Goal: Check status: Check status

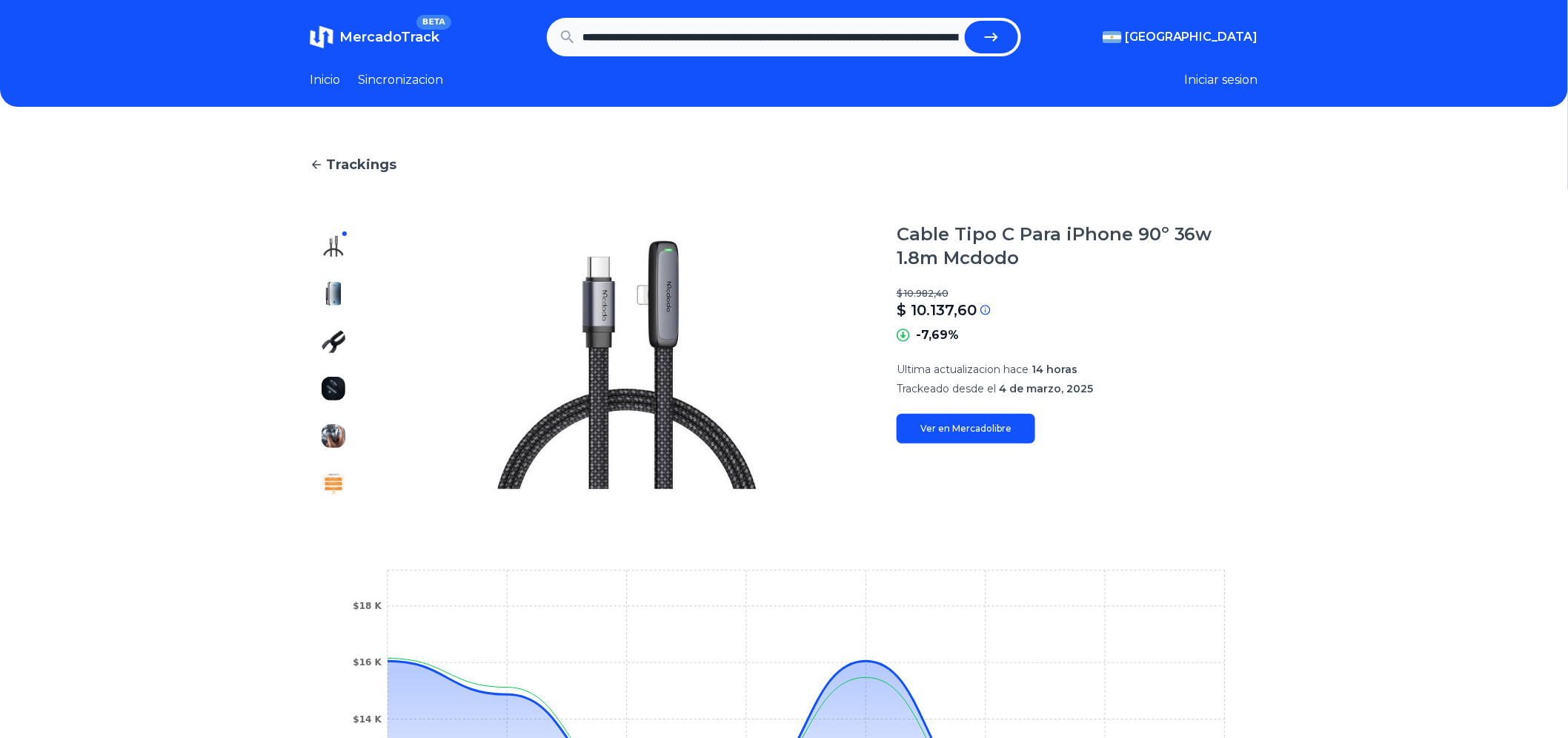
click at [1000, 32] on icon "submit" at bounding box center [992, 37] width 18 height 18
type input "**********"
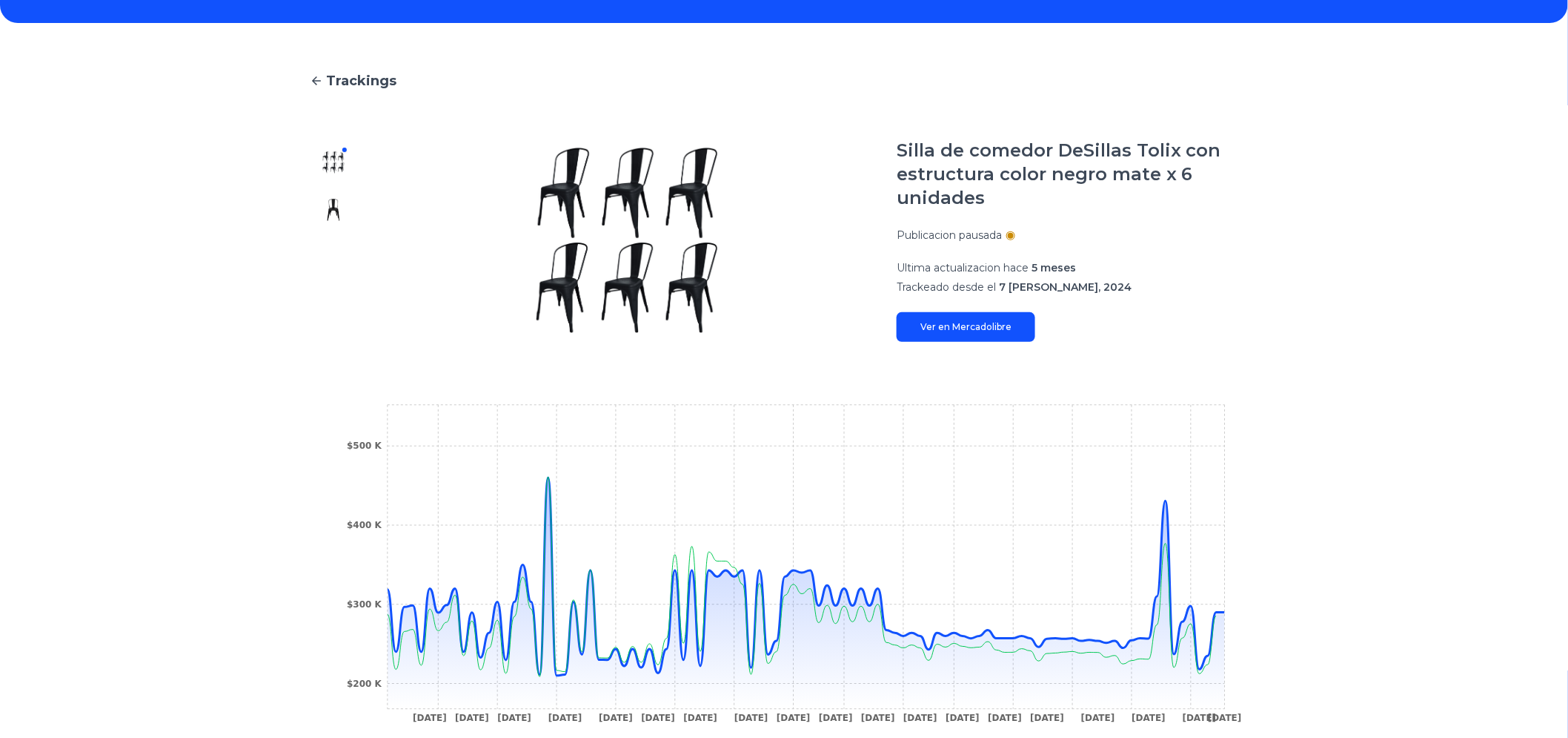
scroll to position [82, 0]
